Goal: Check status: Check status

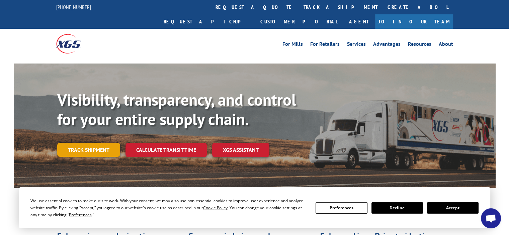
click at [104, 143] on link "Track shipment" at bounding box center [88, 150] width 63 height 14
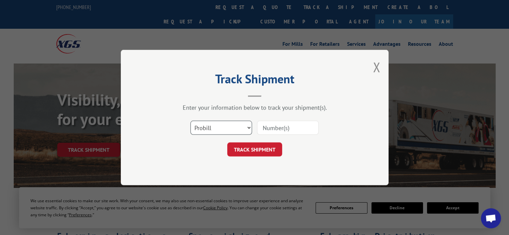
click at [248, 125] on select "Select category... Probill BOL PO" at bounding box center [221, 128] width 62 height 14
select select "bol"
click at [190, 121] on select "Select category... Probill BOL PO" at bounding box center [221, 128] width 62 height 14
click at [268, 127] on input at bounding box center [288, 128] width 62 height 14
paste input "5606196"
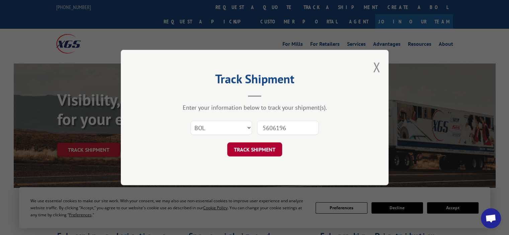
type input "5606196"
click at [246, 154] on button "TRACK SHIPMENT" at bounding box center [254, 150] width 55 height 14
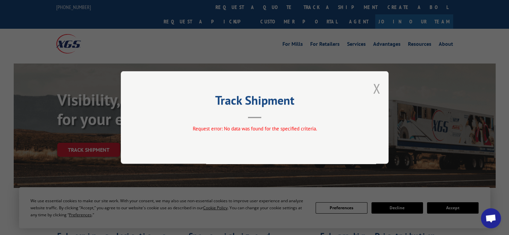
click at [375, 85] on button "Close modal" at bounding box center [376, 89] width 7 height 18
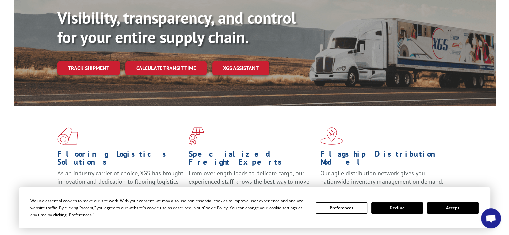
scroll to position [100, 0]
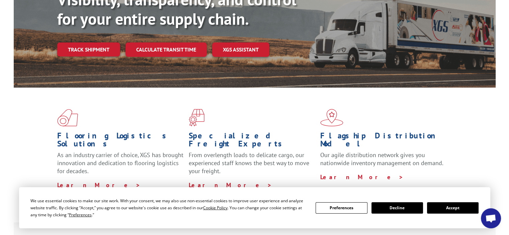
click at [452, 210] on button "Accept" at bounding box center [453, 207] width 52 height 11
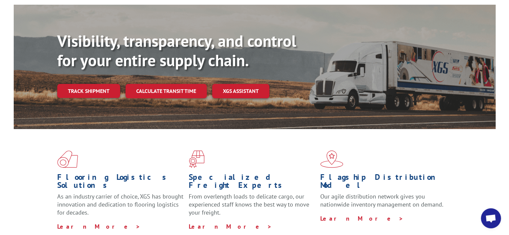
scroll to position [0, 0]
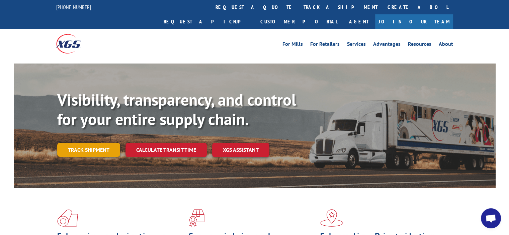
click at [112, 143] on link "Track shipment" at bounding box center [88, 150] width 63 height 14
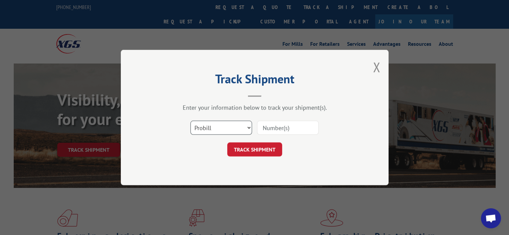
click at [237, 125] on select "Select category... Probill BOL PO" at bounding box center [221, 128] width 62 height 14
select select "bol"
click at [190, 121] on select "Select category... Probill BOL PO" at bounding box center [221, 128] width 62 height 14
click at [284, 130] on input at bounding box center [288, 128] width 62 height 14
paste input "5606196"
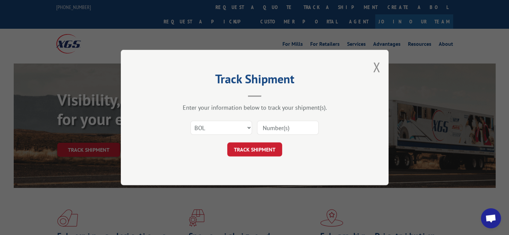
type input "5606196"
click button "TRACK SHIPMENT" at bounding box center [254, 150] width 55 height 14
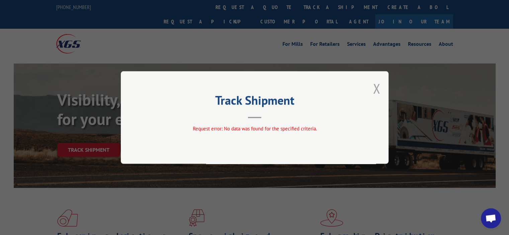
click at [374, 88] on button "Close modal" at bounding box center [376, 89] width 7 height 18
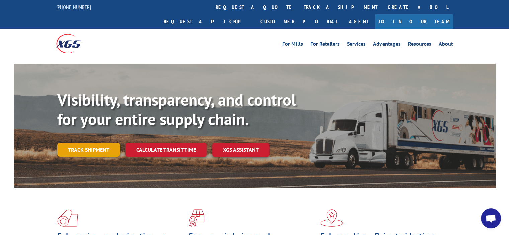
click at [71, 143] on link "Track shipment" at bounding box center [88, 150] width 63 height 14
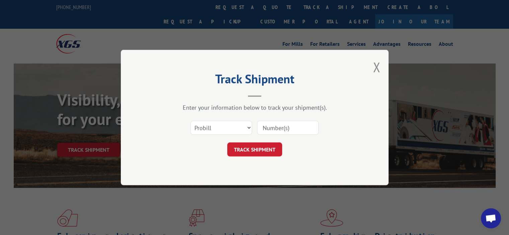
click at [266, 131] on input at bounding box center [288, 128] width 62 height 14
click at [249, 132] on select "Select category... Probill BOL PO" at bounding box center [221, 128] width 62 height 14
click at [278, 131] on input at bounding box center [288, 128] width 62 height 14
click at [333, 131] on div "Select category... Probill BOL PO This field is required" at bounding box center [254, 128] width 201 height 22
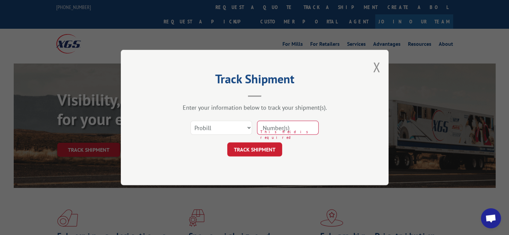
click at [277, 130] on input at bounding box center [288, 128] width 62 height 14
paste input "5606196"
type input "5606196"
click button "TRACK SHIPMENT" at bounding box center [254, 150] width 55 height 14
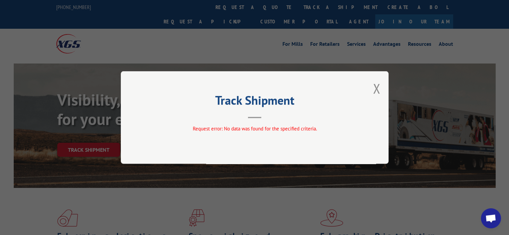
drag, startPoint x: 378, startPoint y: 85, endPoint x: 374, endPoint y: 87, distance: 4.2
click at [378, 85] on button "Close modal" at bounding box center [376, 89] width 7 height 18
